Goal: Information Seeking & Learning: Learn about a topic

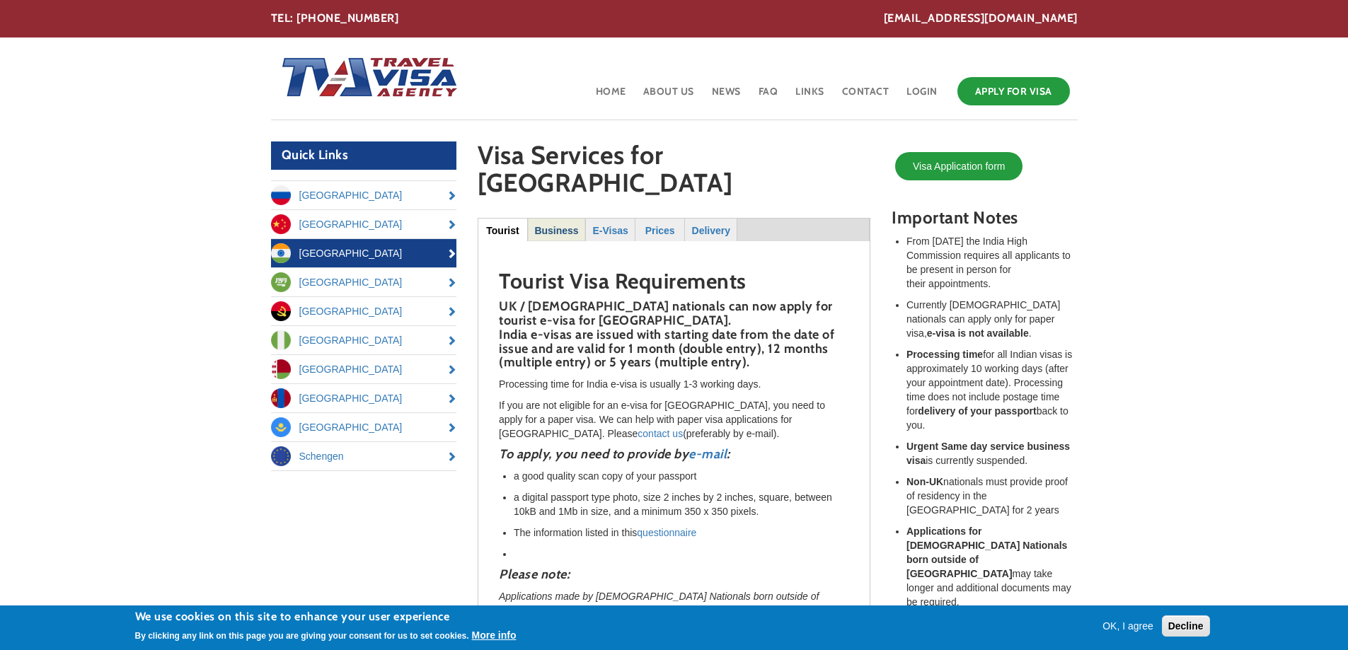
click at [555, 225] on strong "Business" at bounding box center [556, 230] width 44 height 11
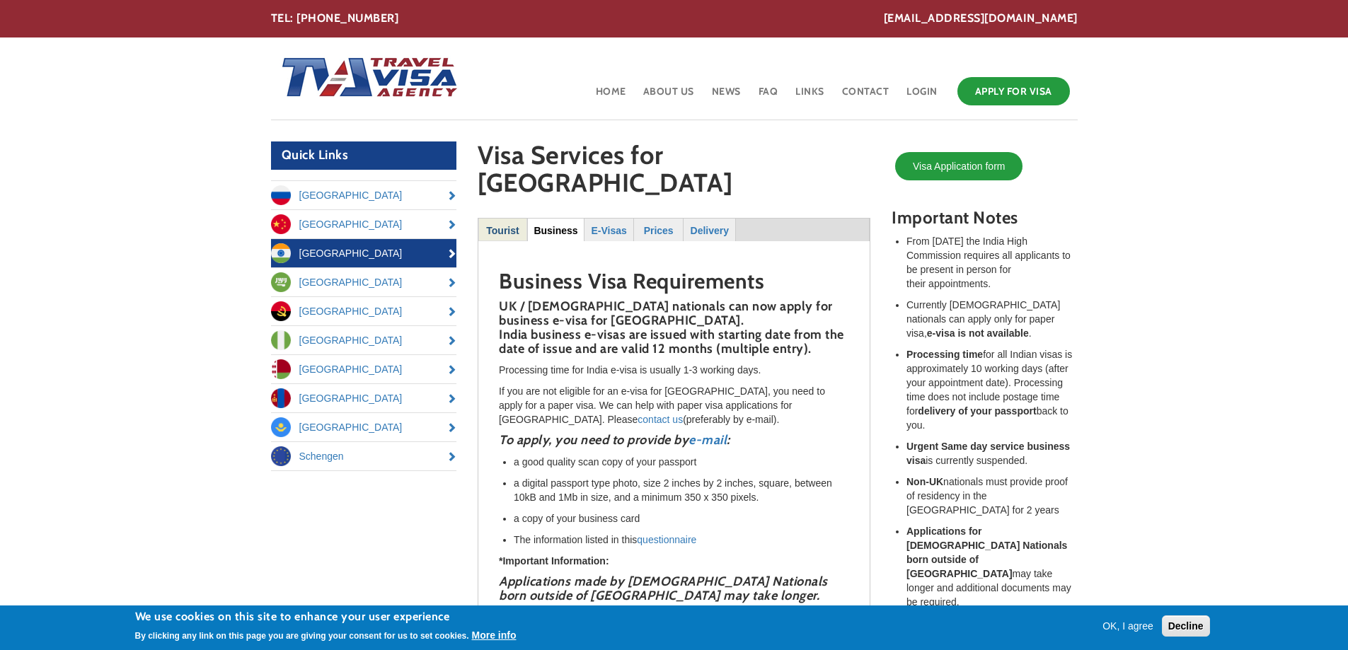
click at [507, 225] on strong "Tourist" at bounding box center [502, 230] width 33 height 11
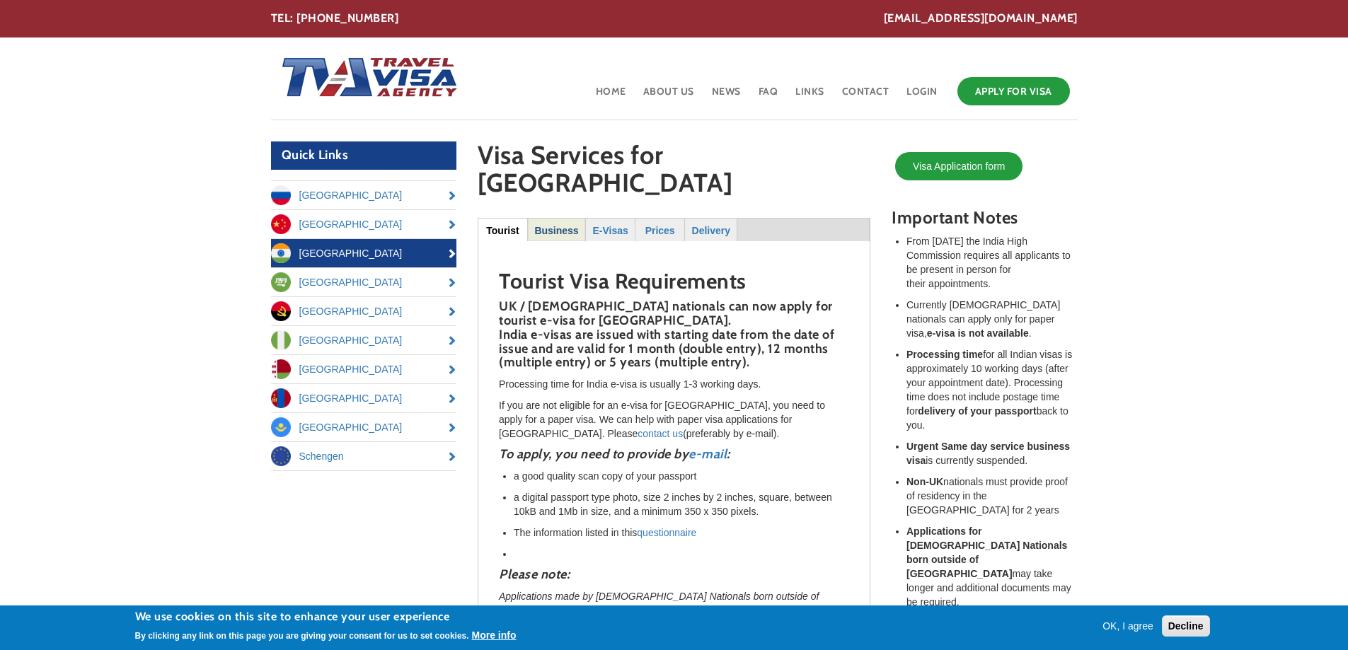
click at [565, 225] on strong "Business" at bounding box center [556, 230] width 44 height 11
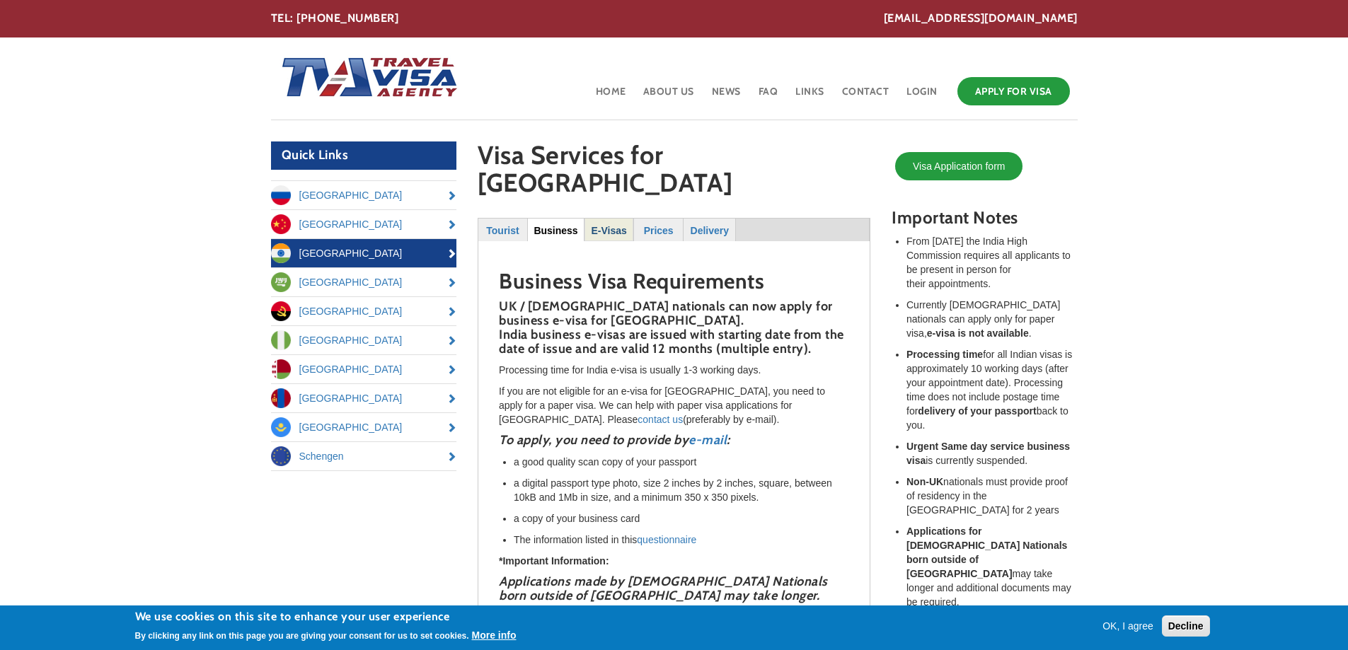
click at [599, 225] on strong "E-Visas" at bounding box center [608, 230] width 35 height 11
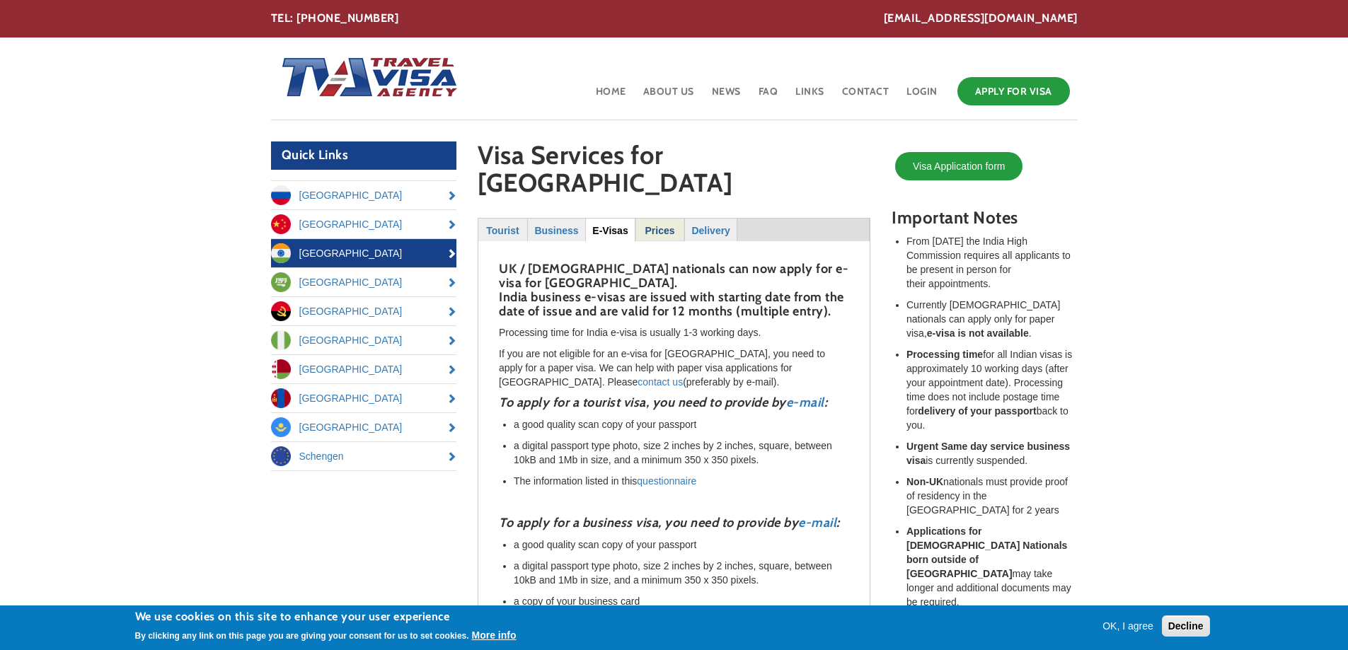
click at [662, 225] on strong "Prices" at bounding box center [660, 230] width 30 height 11
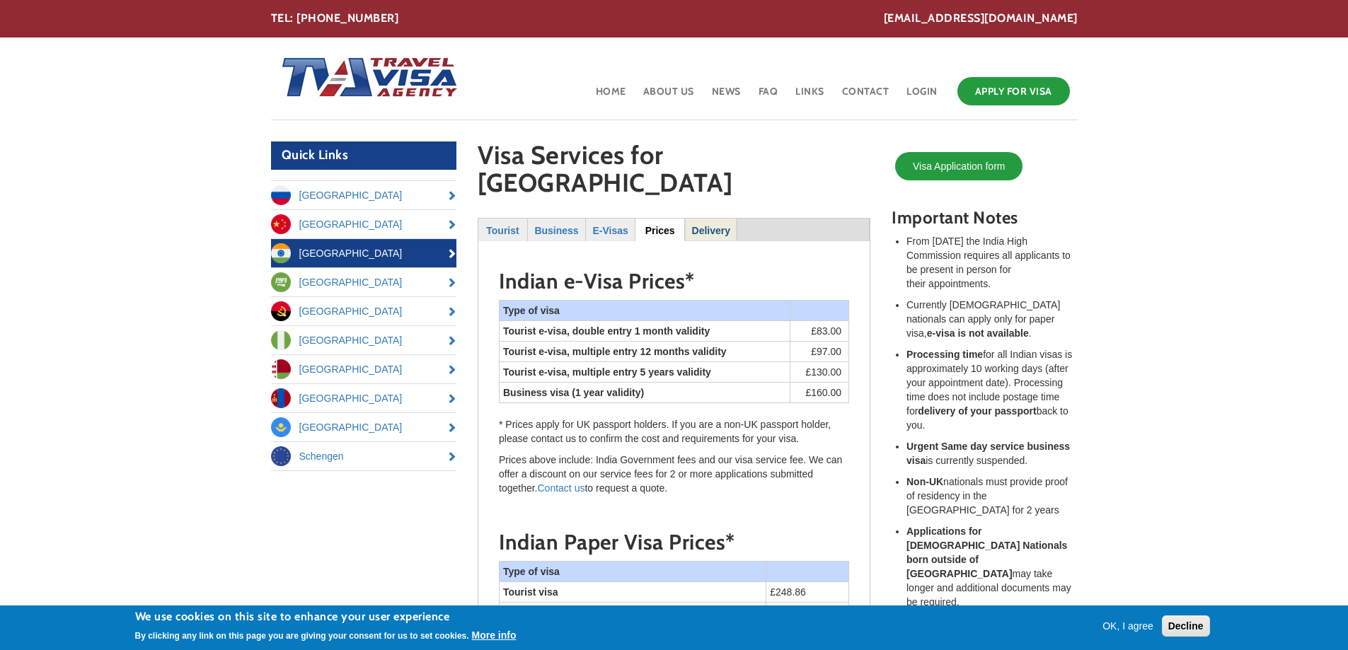
click at [722, 225] on strong "Delivery" at bounding box center [711, 230] width 38 height 11
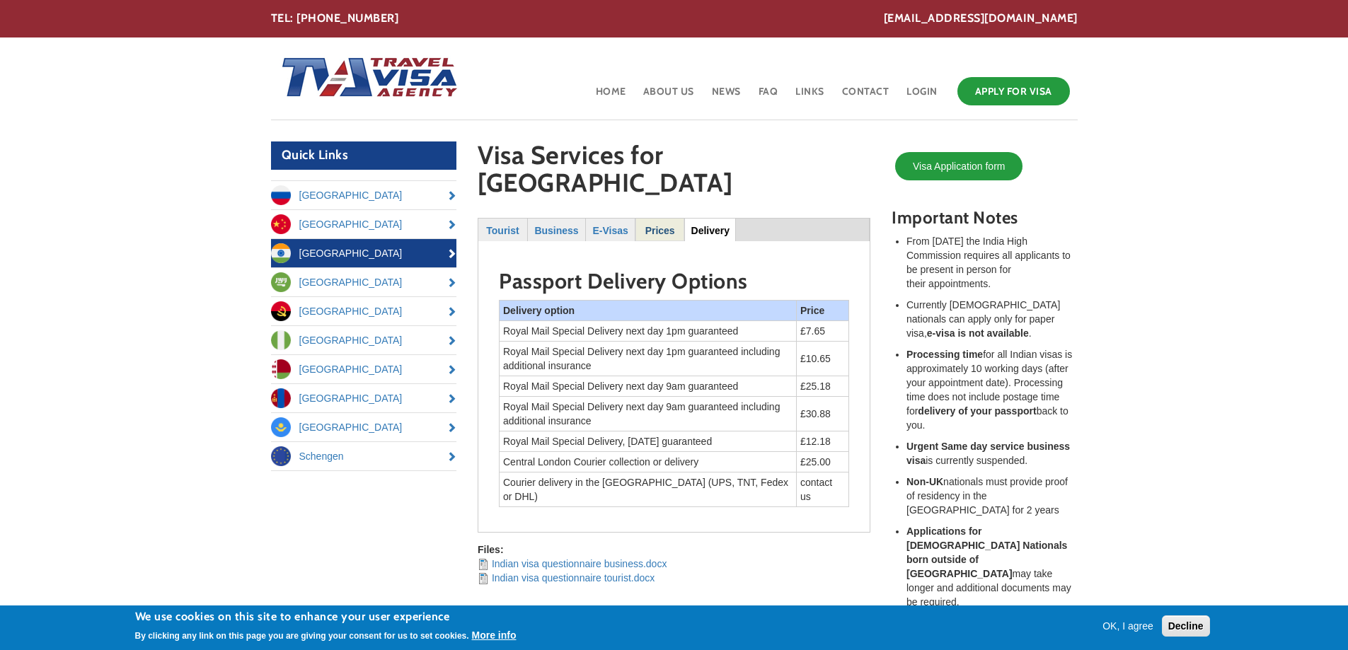
click at [671, 225] on strong "Prices" at bounding box center [660, 230] width 30 height 11
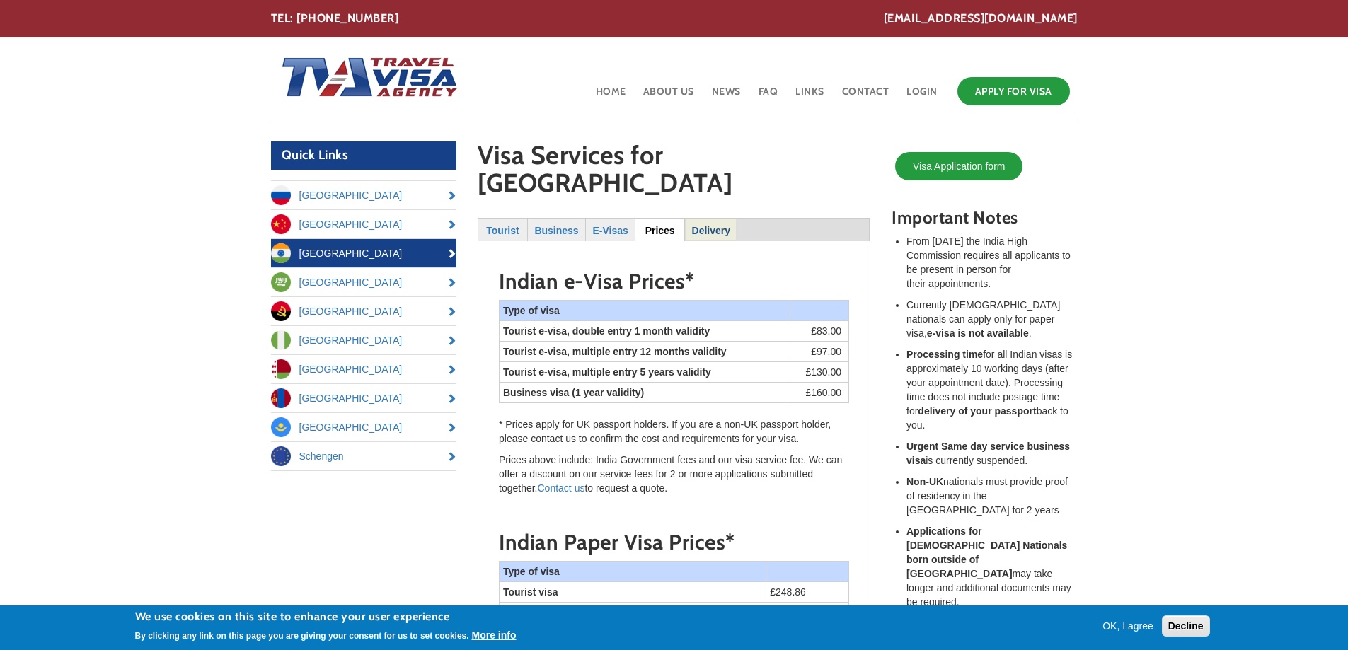
click at [709, 225] on strong "Delivery" at bounding box center [711, 230] width 38 height 11
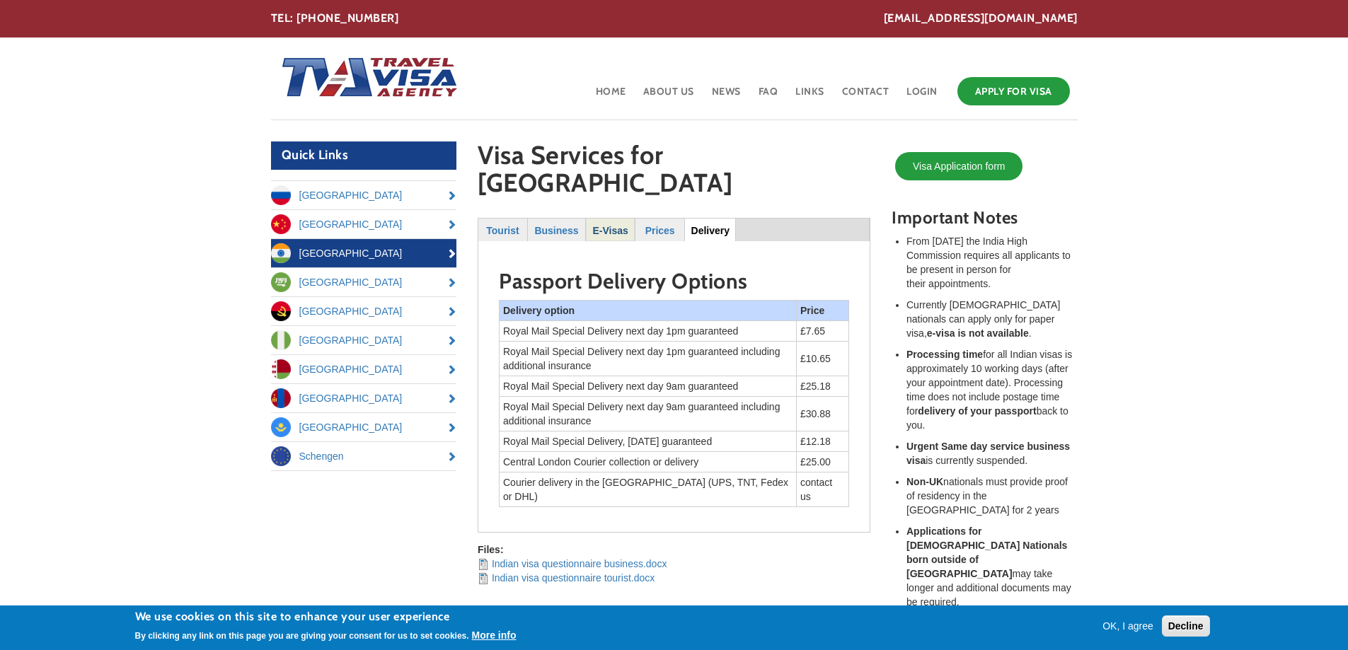
click at [617, 219] on link "E-Visas" at bounding box center [609, 230] width 47 height 22
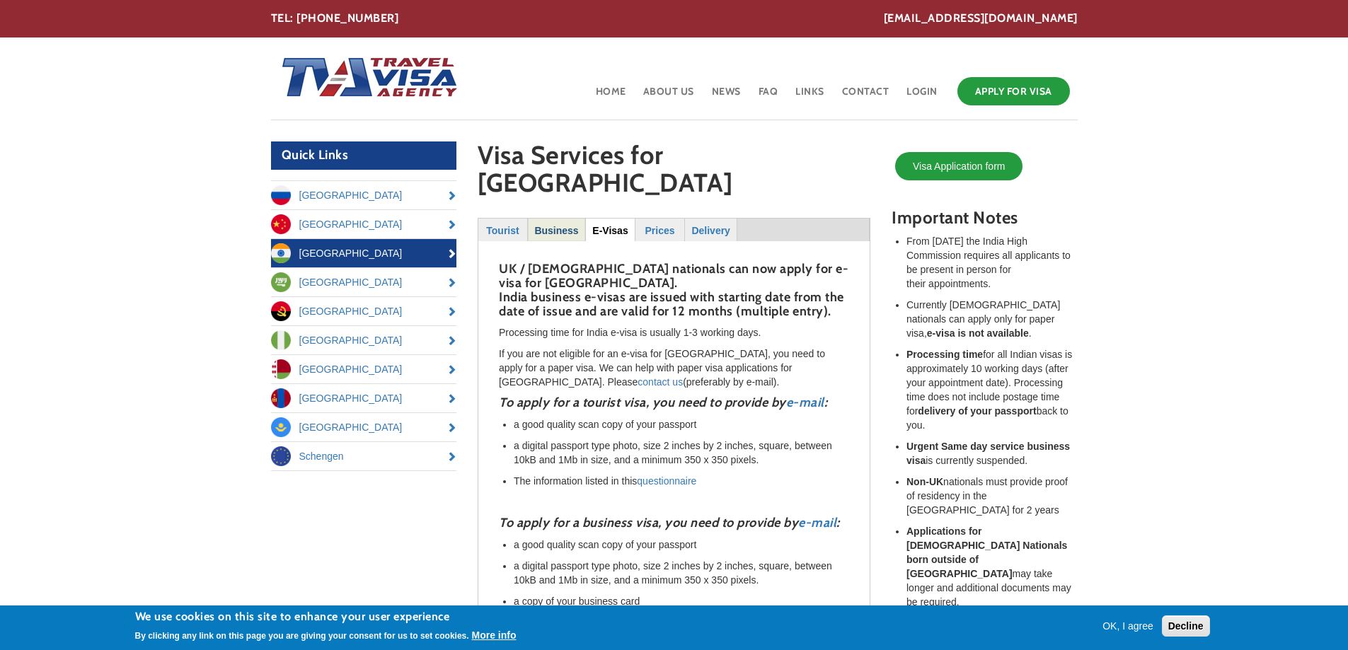
click at [562, 225] on strong "Business" at bounding box center [556, 230] width 44 height 11
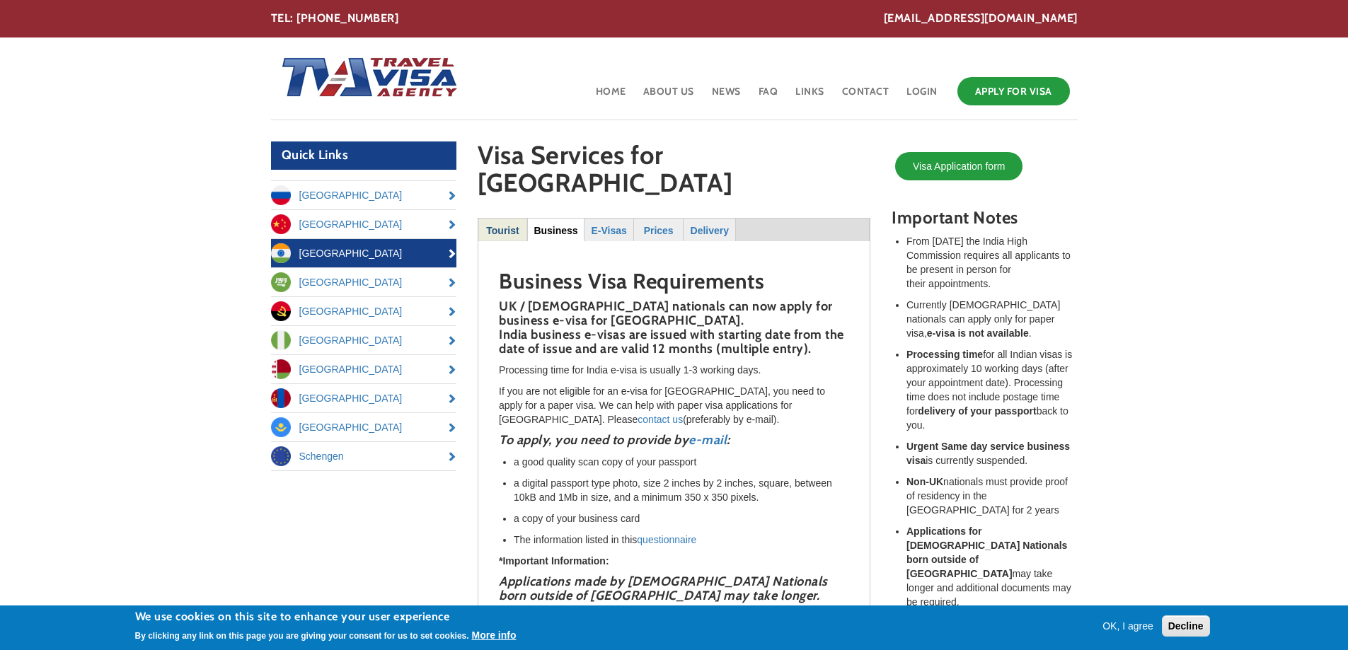
click at [504, 225] on strong "Tourist" at bounding box center [502, 230] width 33 height 11
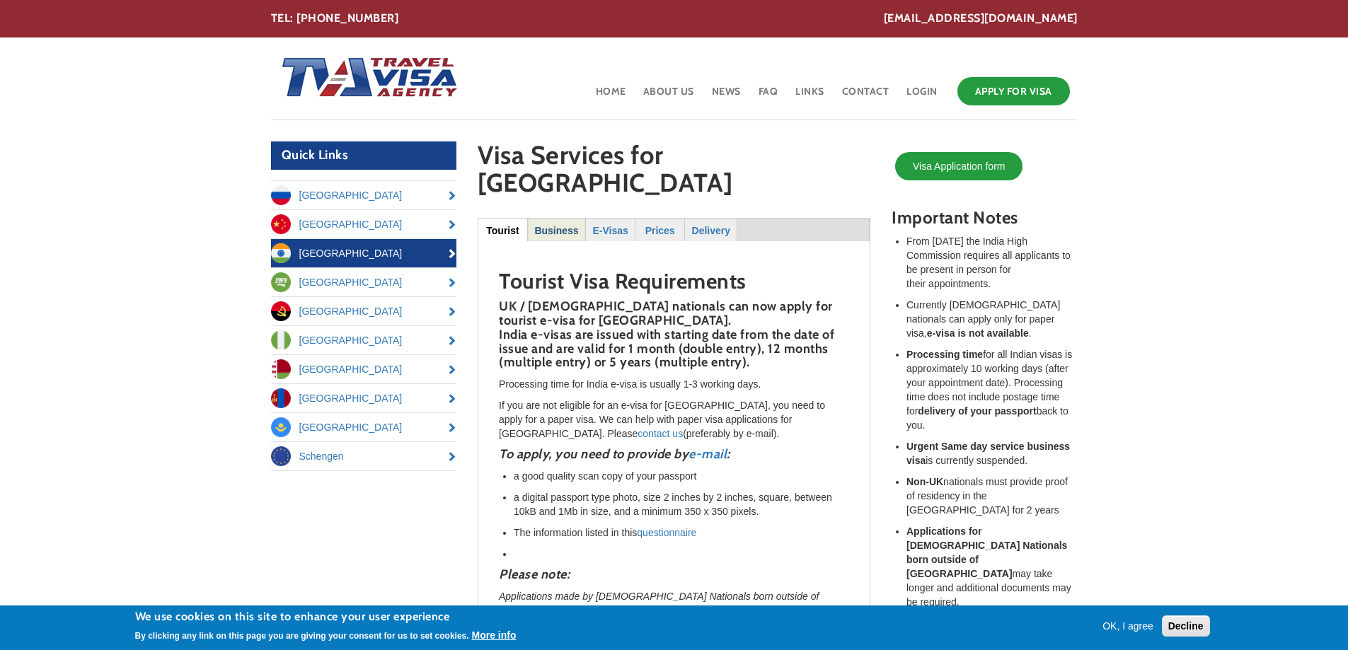
click at [556, 225] on strong "Business" at bounding box center [556, 230] width 44 height 11
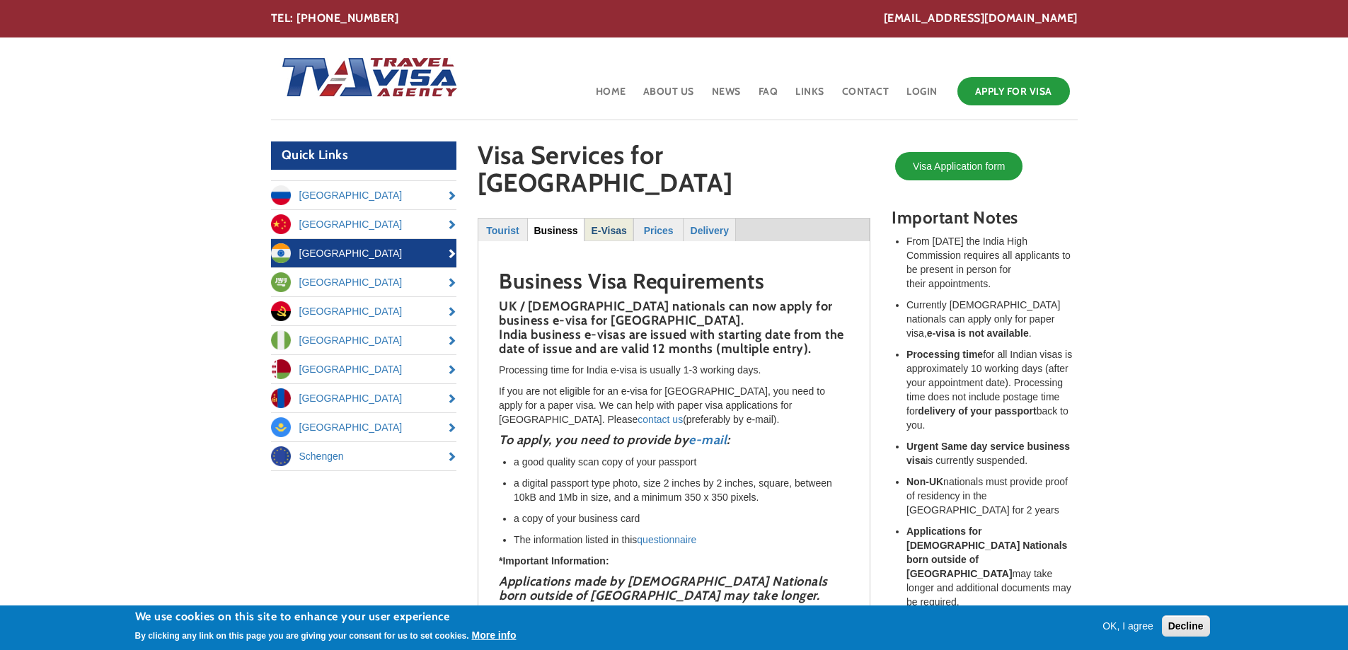
click at [606, 225] on strong "E-Visas" at bounding box center [608, 230] width 35 height 11
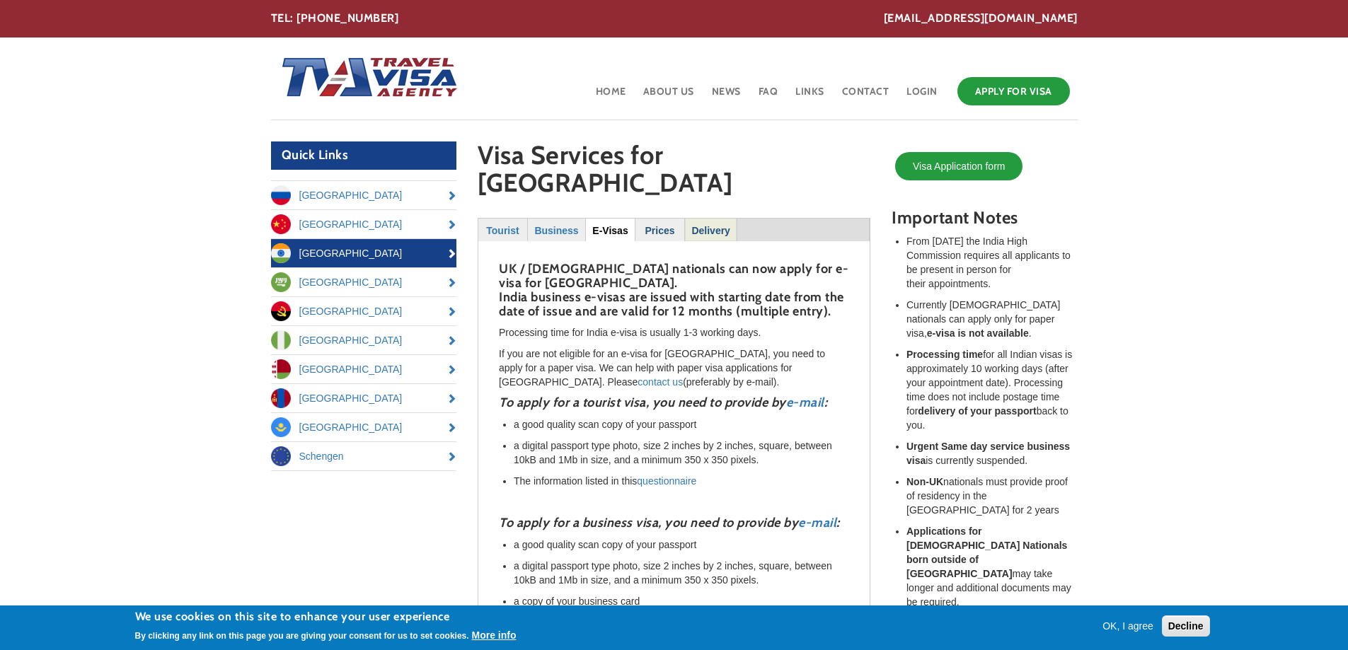
drag, startPoint x: 655, startPoint y: 197, endPoint x: 697, endPoint y: 197, distance: 41.7
click at [654, 225] on strong "Prices" at bounding box center [660, 230] width 30 height 11
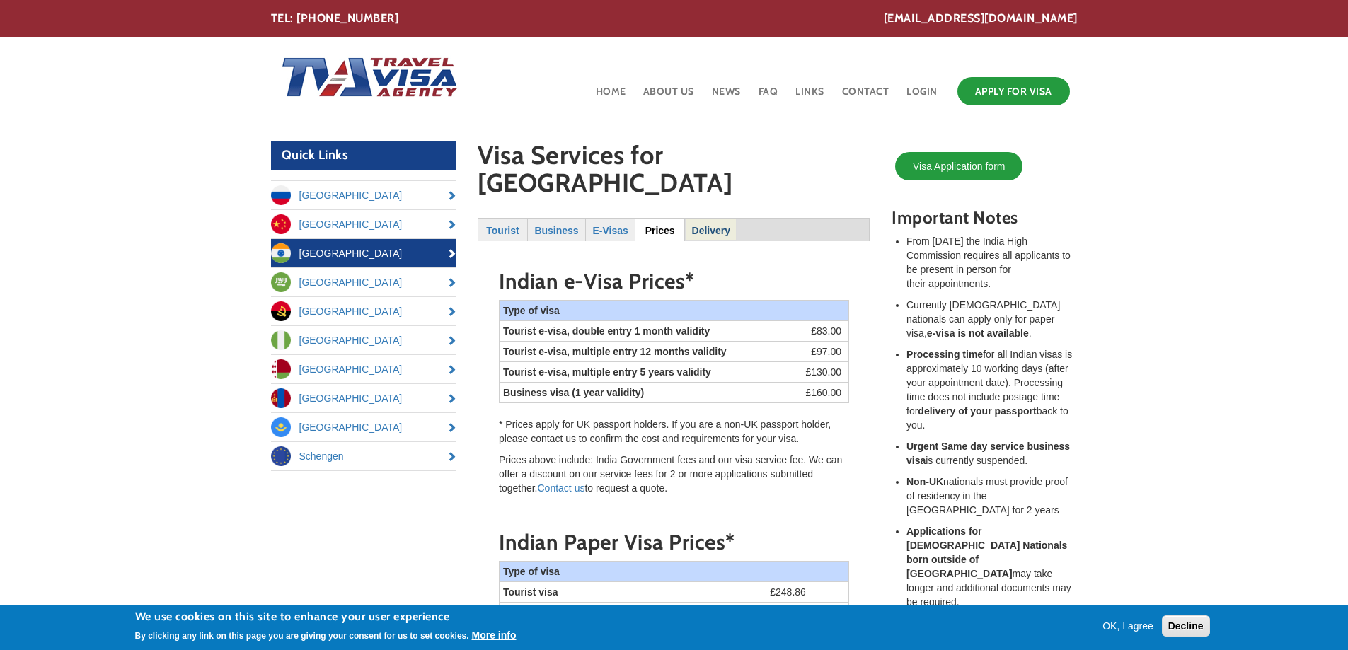
click at [707, 225] on strong "Delivery" at bounding box center [711, 230] width 38 height 11
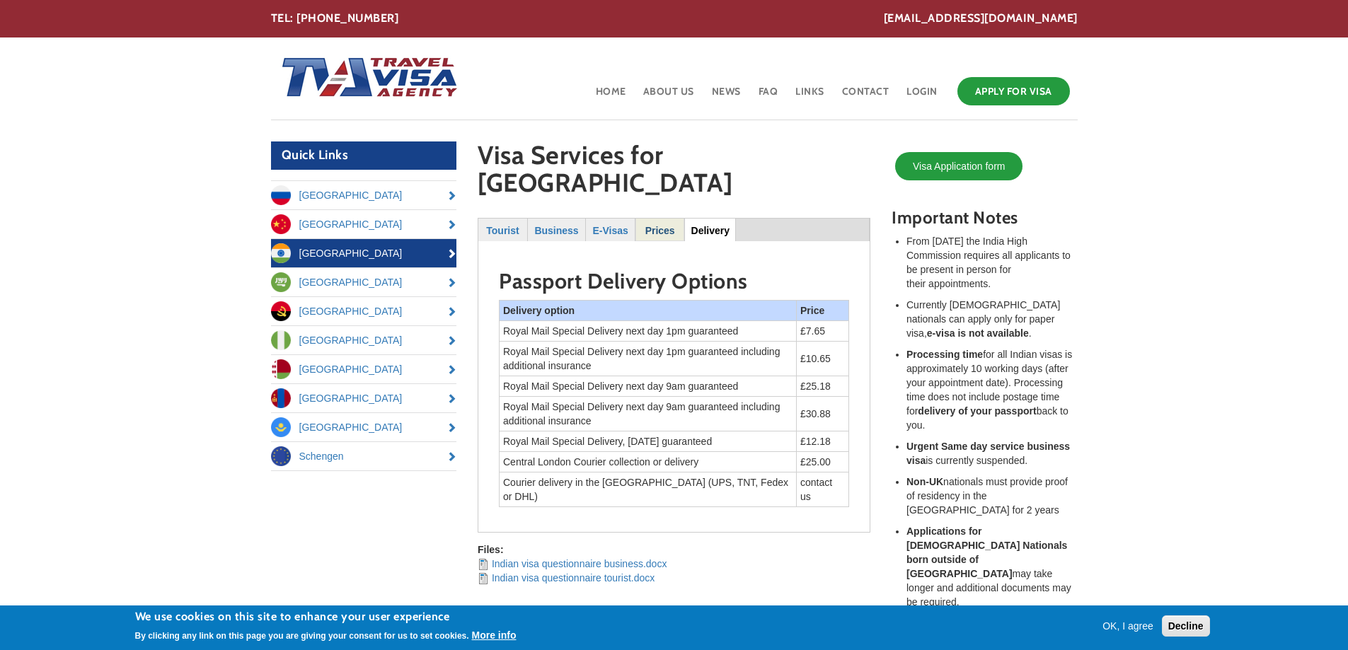
click at [667, 225] on strong "Prices" at bounding box center [660, 230] width 30 height 11
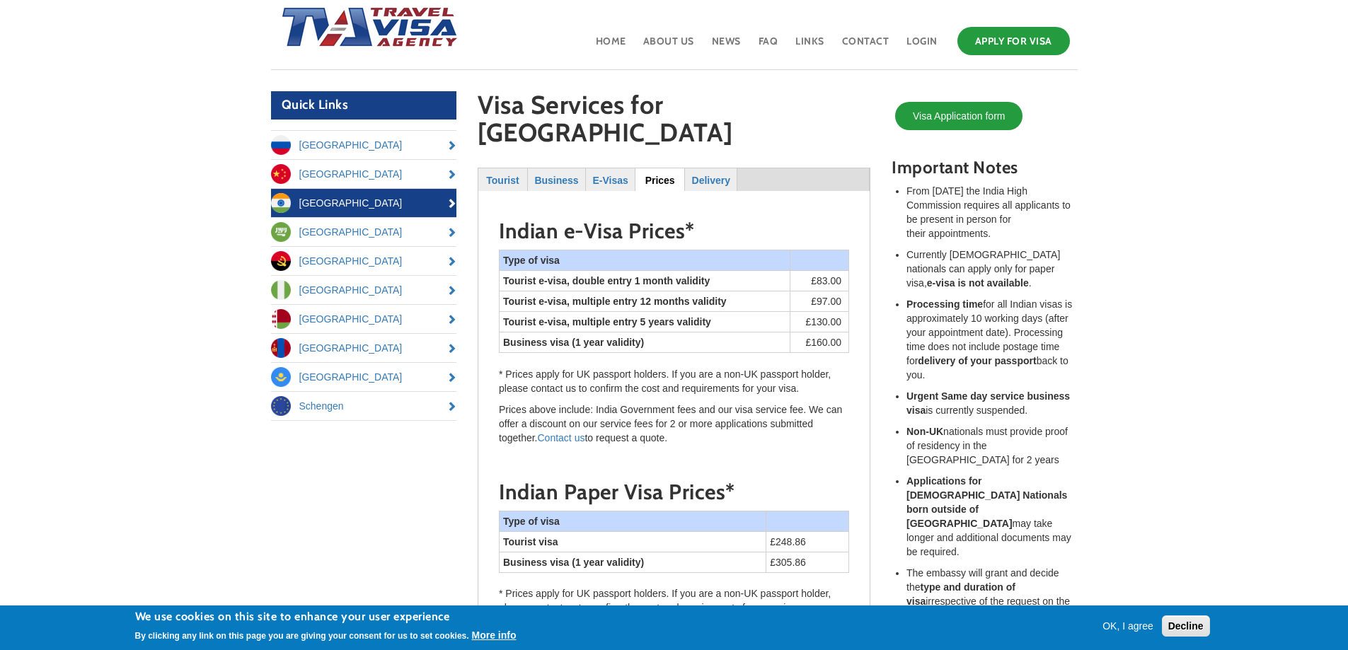
scroll to position [28, 0]
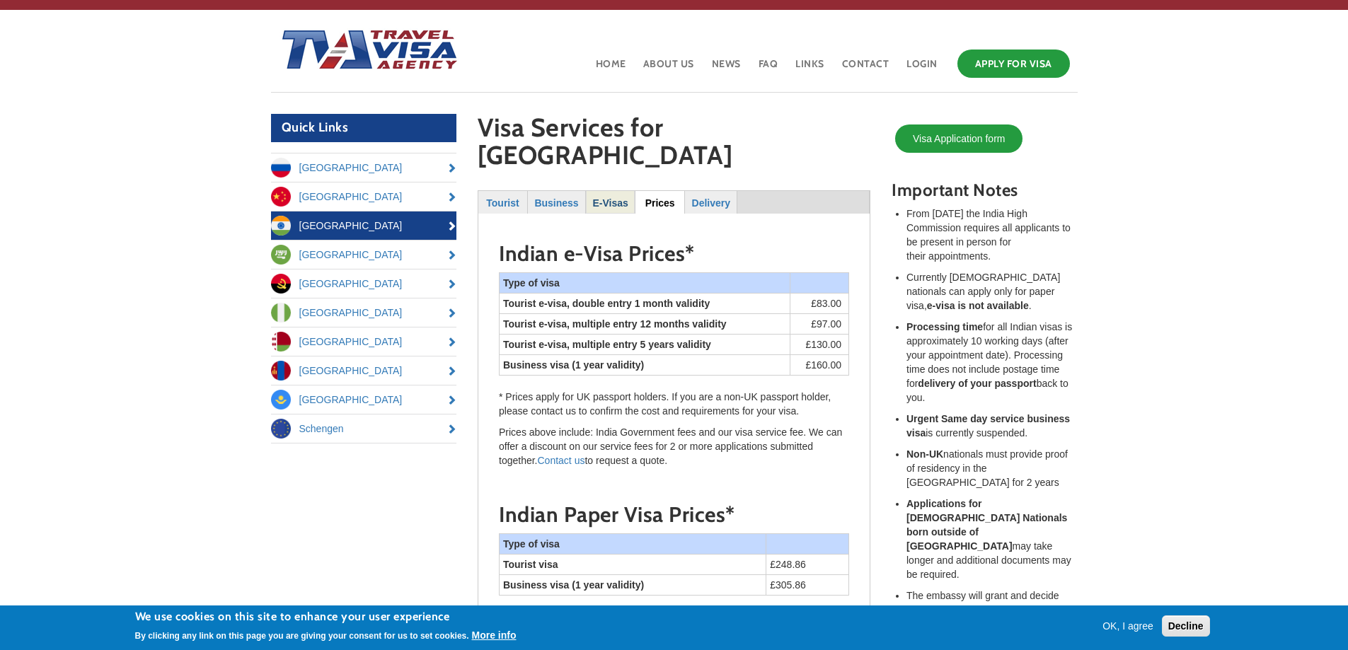
click at [609, 197] on strong "E-Visas" at bounding box center [609, 202] width 35 height 11
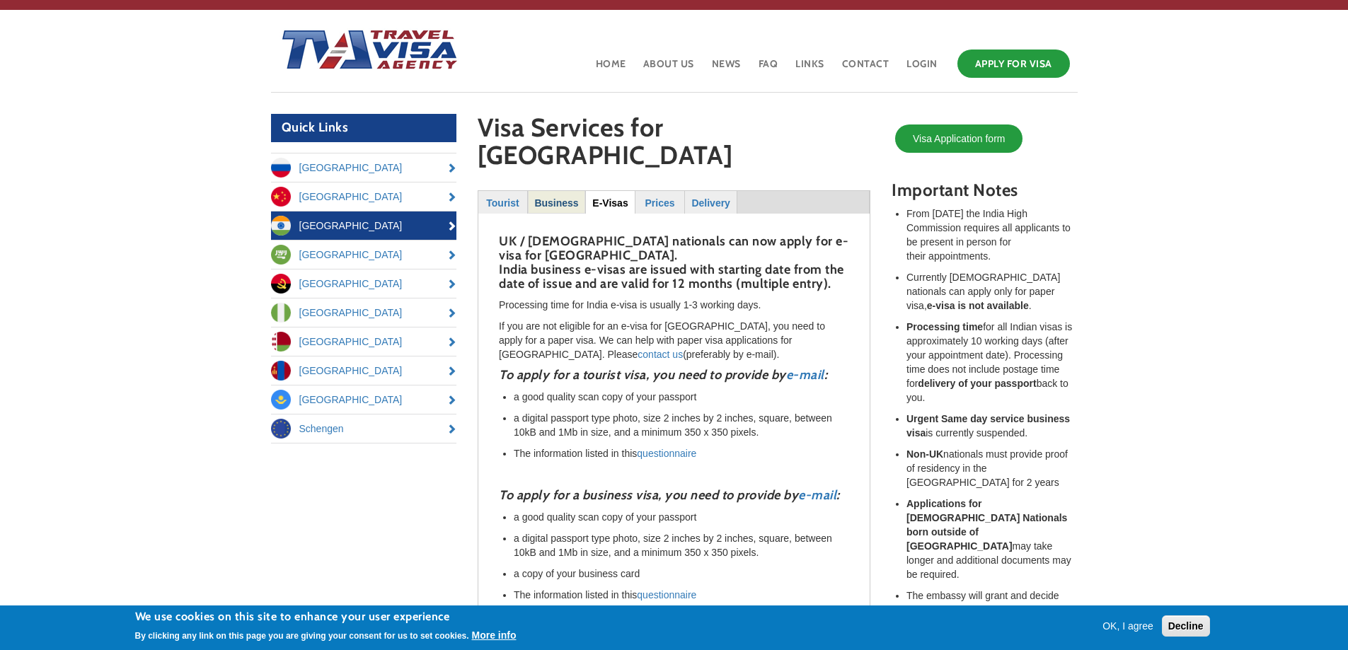
click at [560, 197] on strong "Business" at bounding box center [556, 202] width 44 height 11
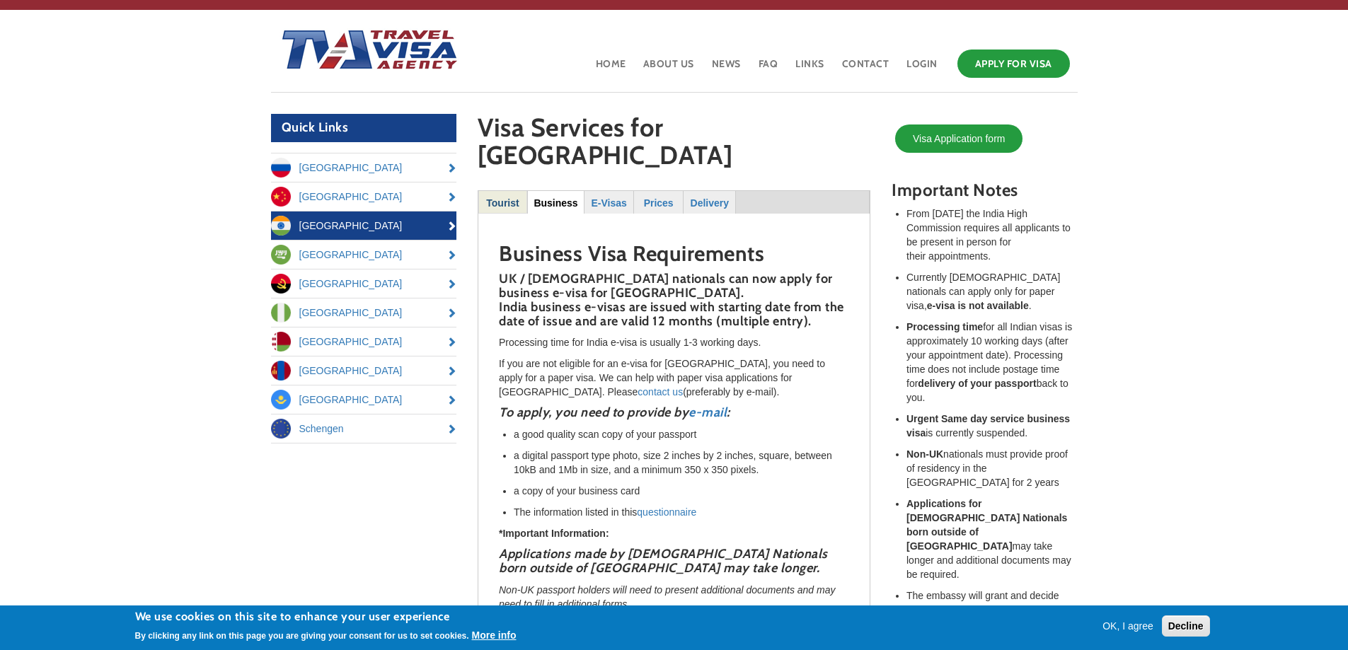
click at [490, 197] on strong "Tourist" at bounding box center [502, 202] width 33 height 11
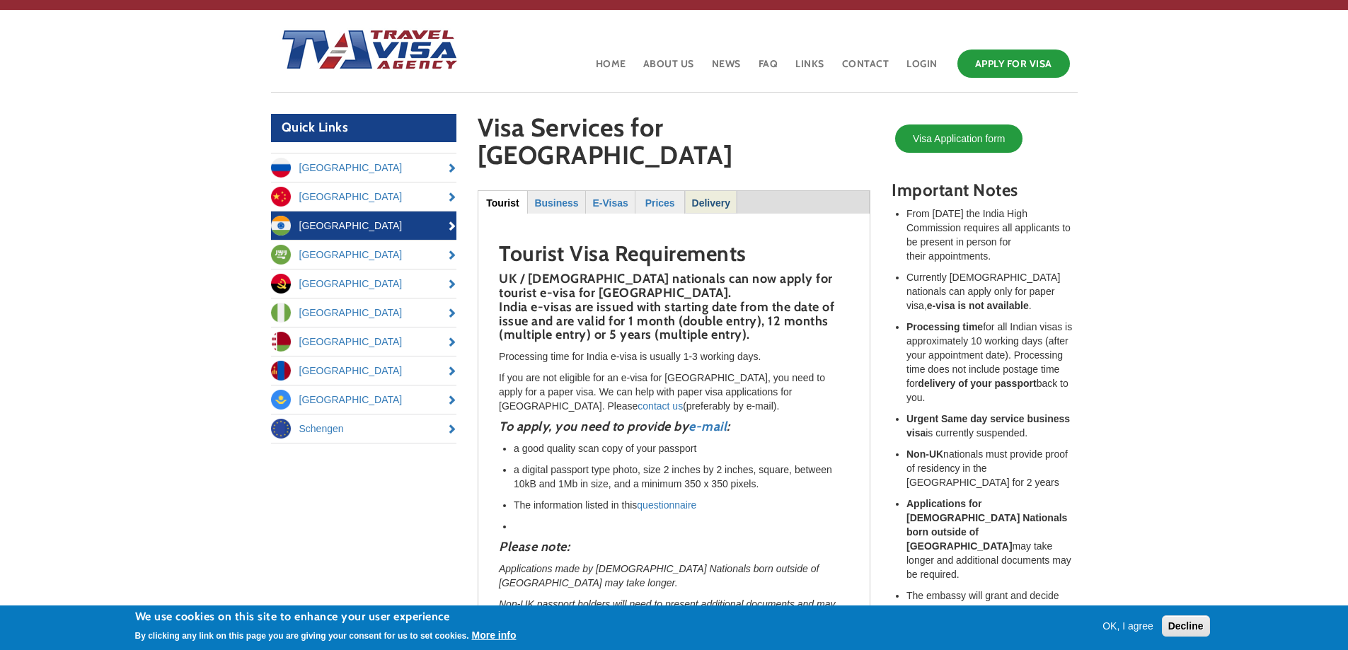
click at [715, 197] on strong "Delivery" at bounding box center [711, 202] width 38 height 11
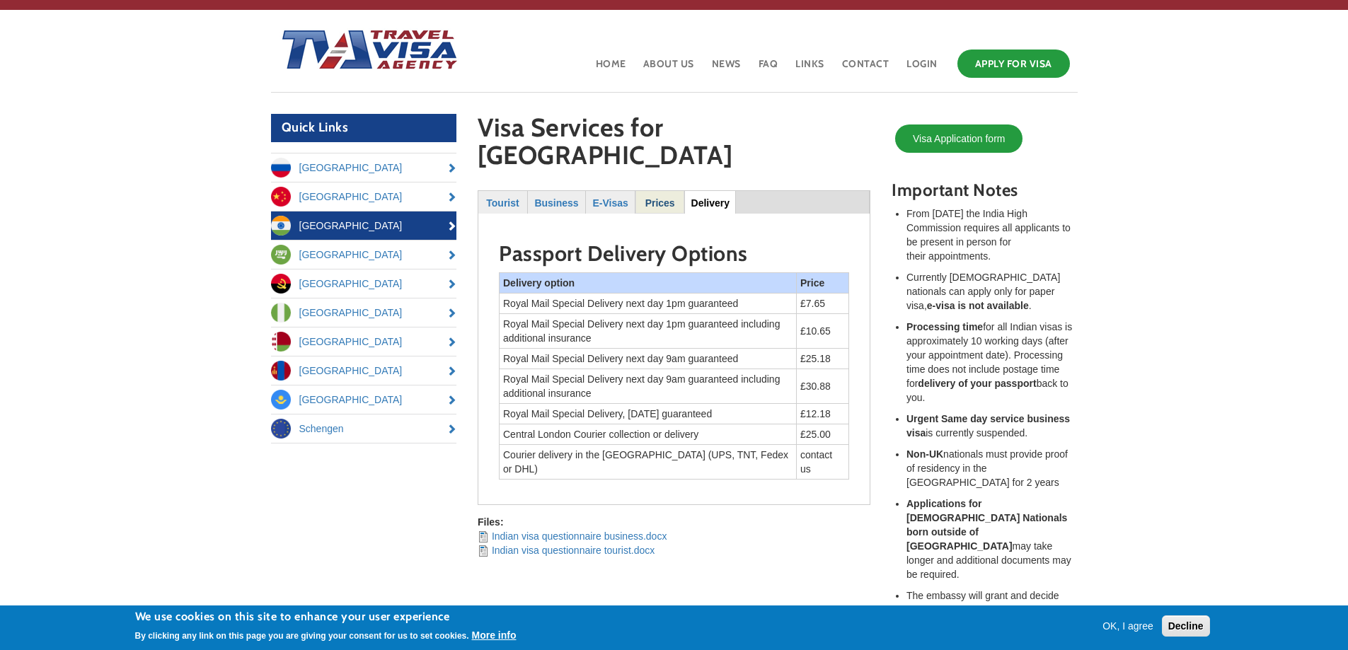
click at [663, 197] on strong "Prices" at bounding box center [660, 202] width 30 height 11
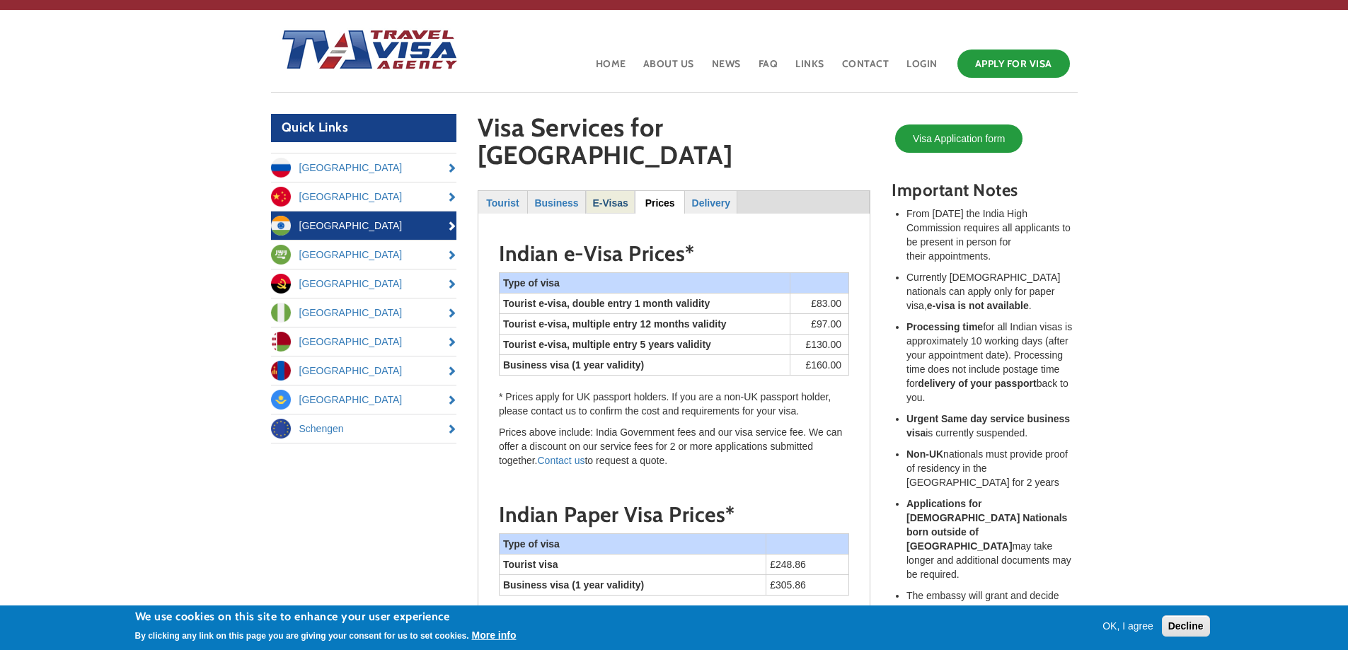
click at [606, 197] on strong "E-Visas" at bounding box center [609, 202] width 35 height 11
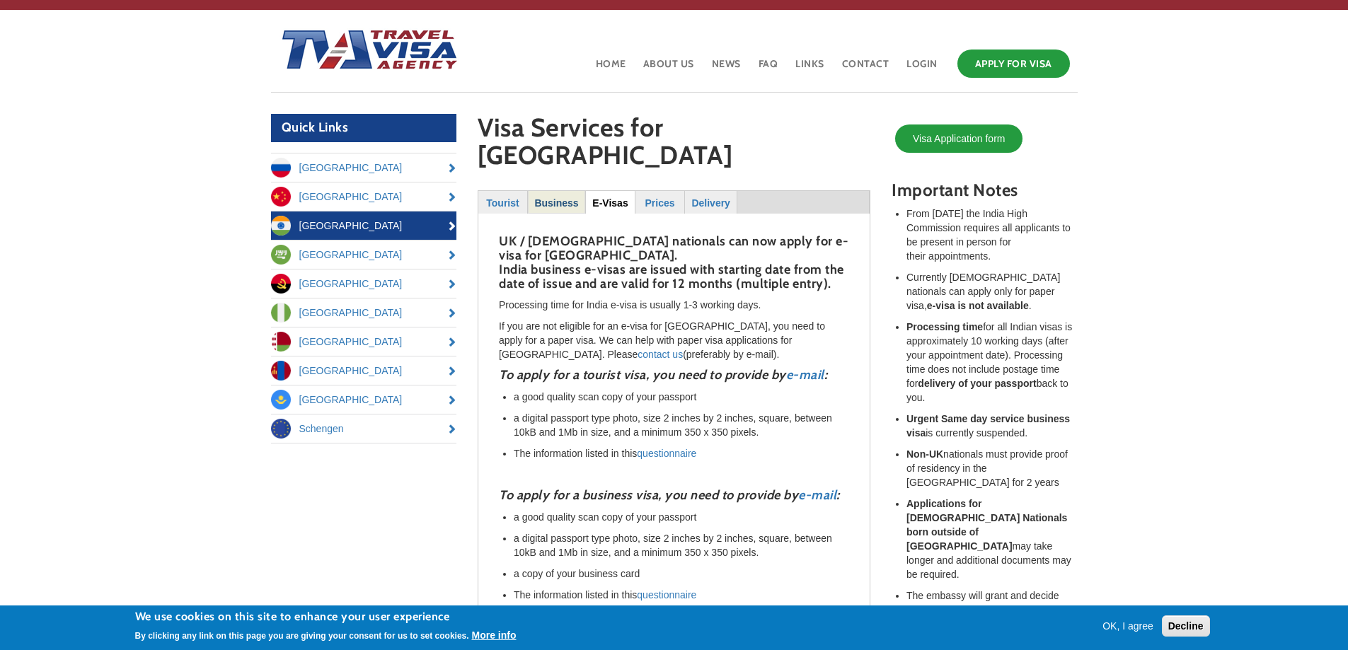
click at [565, 197] on strong "Business" at bounding box center [556, 202] width 44 height 11
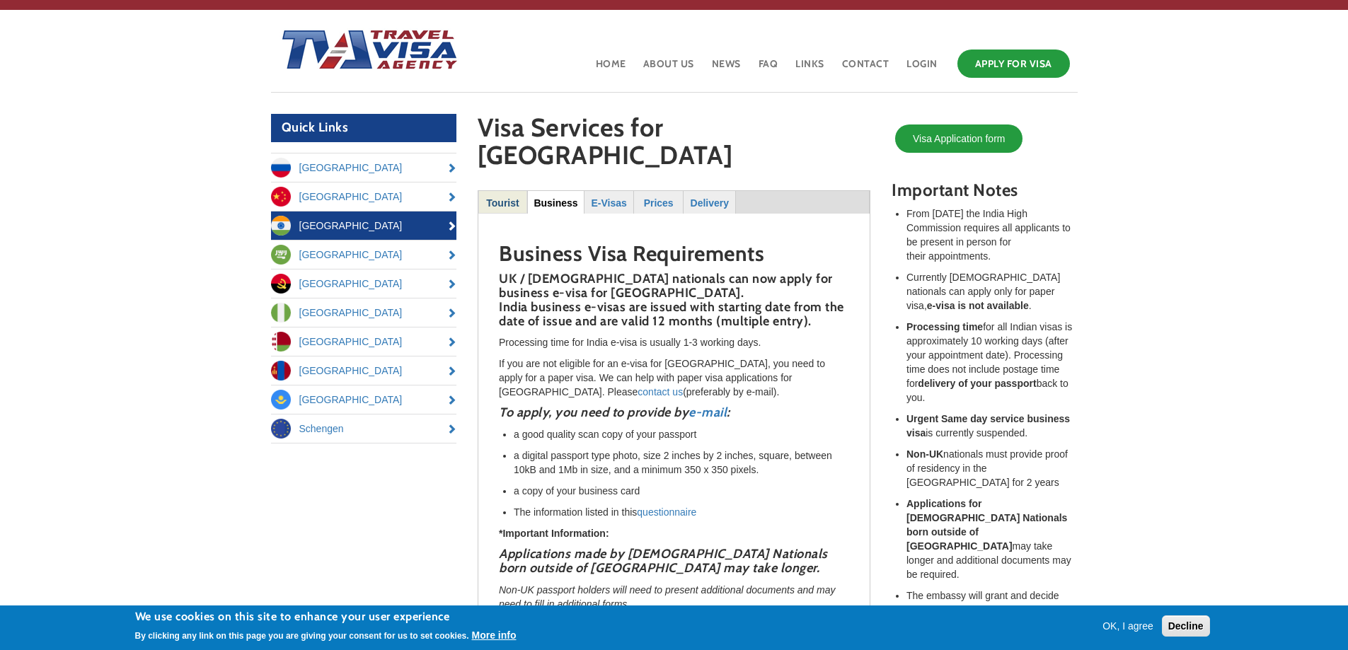
click at [489, 197] on strong "Tourist" at bounding box center [502, 202] width 33 height 11
